Goal: Transaction & Acquisition: Register for event/course

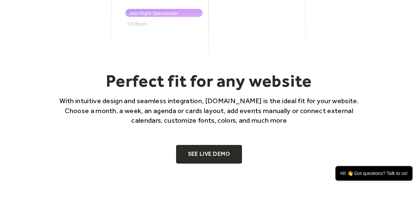
scroll to position [353, 0]
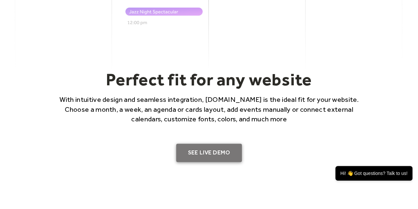
click at [216, 145] on link "SEE LIVE DEMO" at bounding box center [209, 152] width 66 height 19
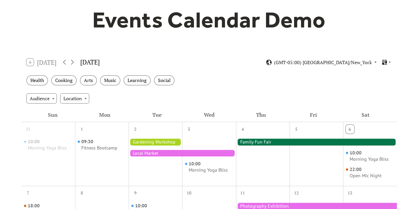
scroll to position [61, 0]
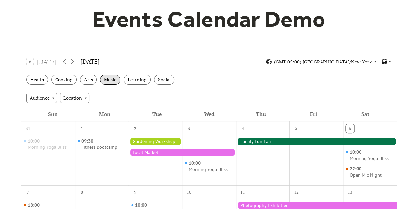
click at [106, 79] on div "Music" at bounding box center [110, 80] width 20 height 10
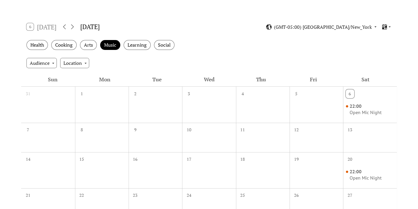
scroll to position [96, 0]
click at [54, 63] on div "Audience" at bounding box center [41, 63] width 30 height 10
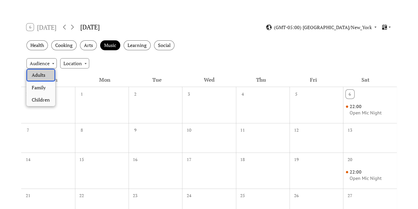
click at [44, 75] on span "Adults" at bounding box center [39, 74] width 14 height 7
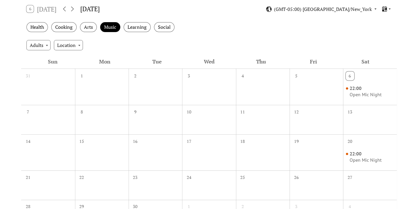
scroll to position [109, 0]
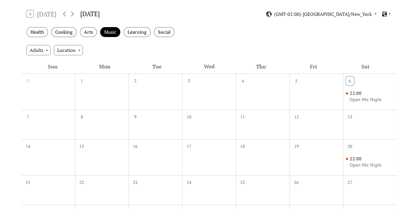
click at [163, 97] on div at bounding box center [156, 96] width 54 height 21
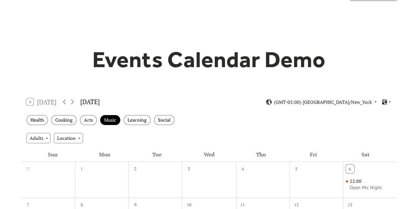
scroll to position [21, 0]
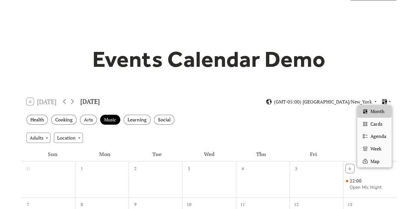
click at [384, 101] on icon at bounding box center [384, 101] width 6 height 6
click at [375, 135] on span "Agenda" at bounding box center [378, 135] width 16 height 7
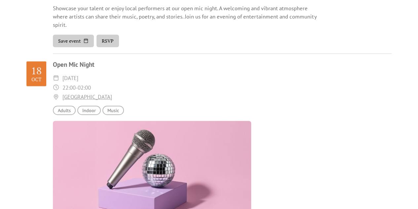
scroll to position [777, 0]
click at [109, 43] on button "RSVP" at bounding box center [107, 40] width 22 height 13
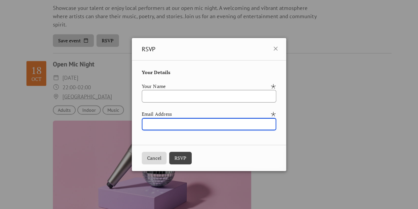
click at [169, 122] on input "email" at bounding box center [209, 124] width 134 height 13
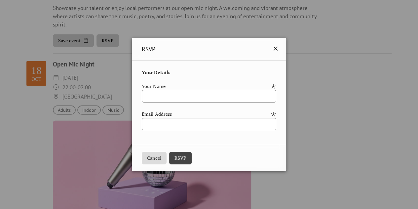
click at [280, 48] on icon at bounding box center [276, 49] width 8 height 8
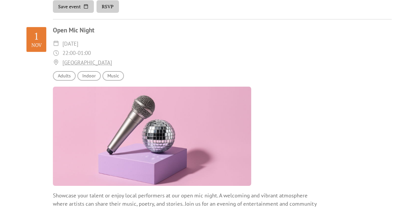
scroll to position [1034, 0]
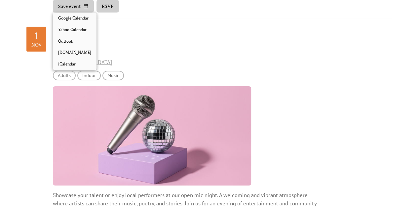
click at [72, 6] on button "Save event" at bounding box center [73, 6] width 41 height 13
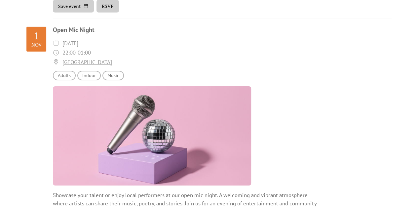
click at [179, 54] on div "​ 22:00 - 01:00" at bounding box center [222, 53] width 339 height 10
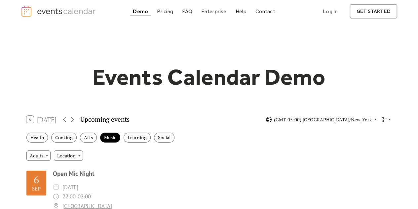
scroll to position [0, 0]
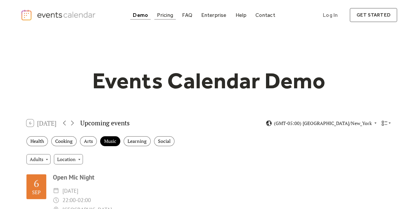
click at [171, 17] on div "Pricing" at bounding box center [165, 15] width 16 height 4
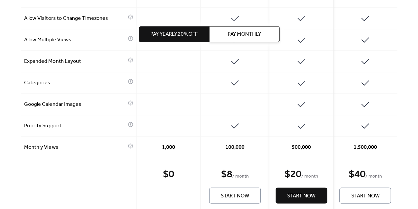
scroll to position [471, 0]
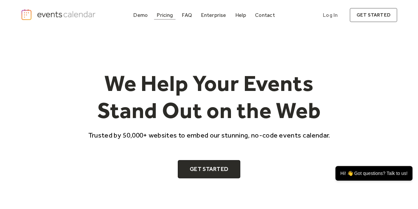
click at [165, 16] on div "Pricing" at bounding box center [165, 15] width 16 height 4
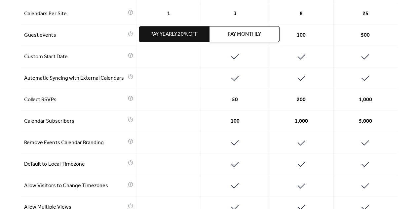
scroll to position [309, 0]
